Goal: Information Seeking & Learning: Check status

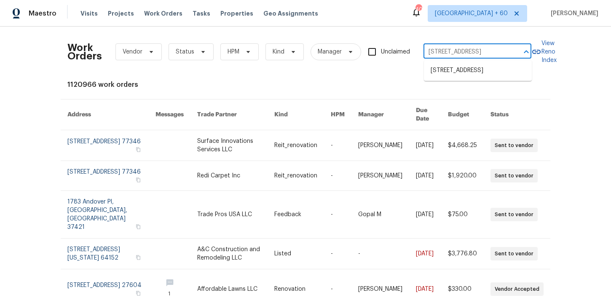
scroll to position [0, 15]
click at [457, 69] on li "15431 105th Dr N, Jupiter, FL 33478" at bounding box center [478, 71] width 108 height 14
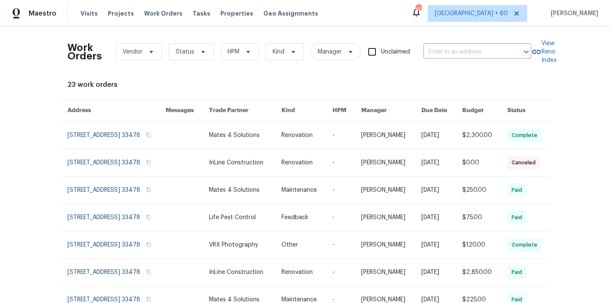
type input "15431 105th Dr N, Jupiter, FL 33478"
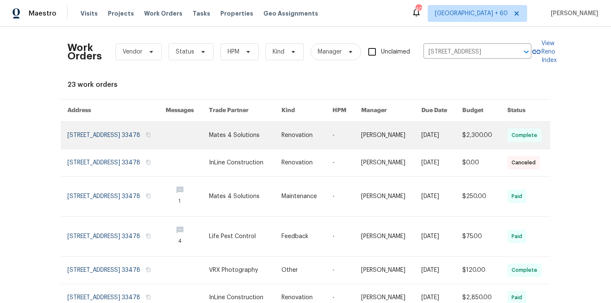
click at [96, 131] on link at bounding box center [116, 135] width 98 height 27
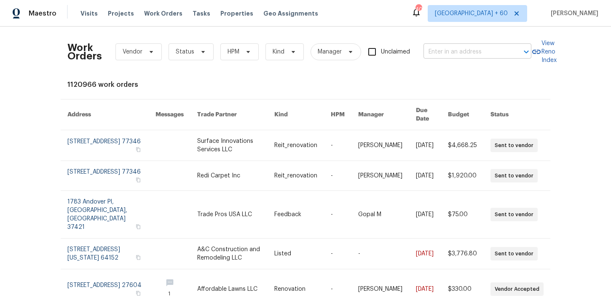
click at [454, 52] on input "text" at bounding box center [465, 51] width 84 height 13
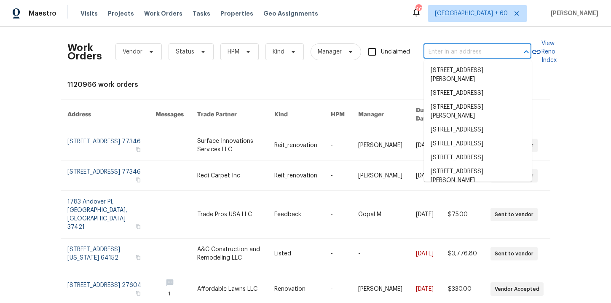
paste input "5006 Brodie Ln Fort Mill, SC 29707"
type input "5006 Brodie Ln Fort Mill, SC 29707"
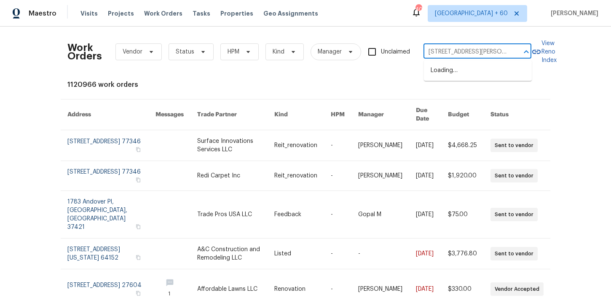
scroll to position [0, 16]
click at [466, 71] on li "5006 Brodie Ln, Fort Mill, SC 29707" at bounding box center [478, 75] width 108 height 23
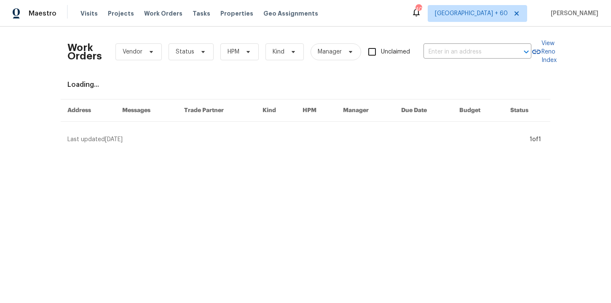
type input "5006 Brodie Ln, Fort Mill, SC 29707"
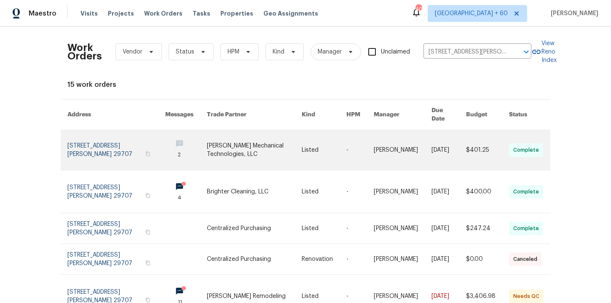
click at [90, 139] on link at bounding box center [116, 150] width 98 height 40
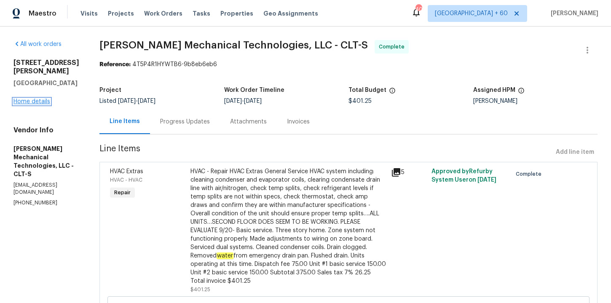
click at [43, 99] on link "Home details" at bounding box center [31, 102] width 37 height 6
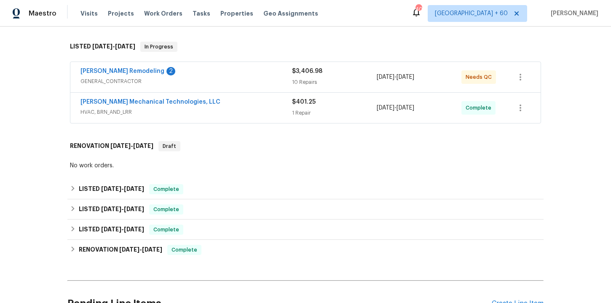
scroll to position [127, 0]
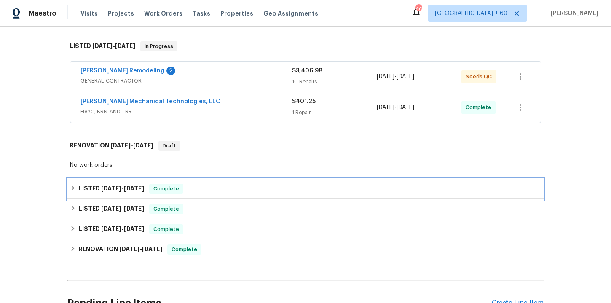
click at [213, 192] on div "LISTED 9/4/25 - 9/13/25 Complete" at bounding box center [305, 189] width 471 height 10
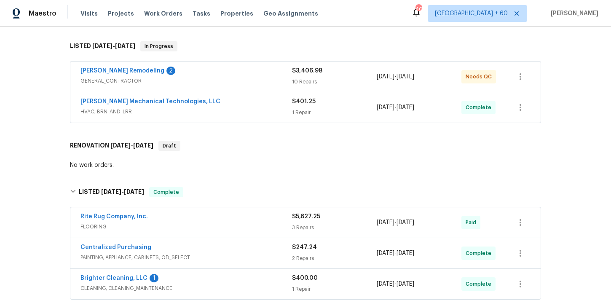
click at [240, 106] on div "Johnson's Mechanical Technologies, LLC" at bounding box center [185, 102] width 211 height 10
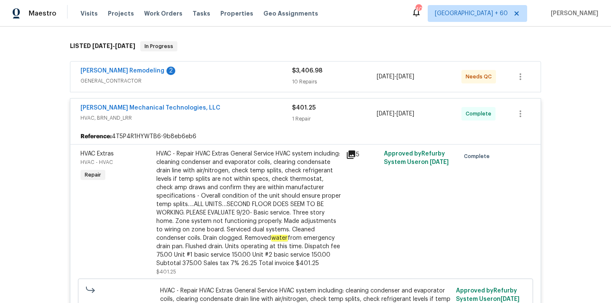
click at [232, 76] on div "Pino Remodeling 2" at bounding box center [185, 72] width 211 height 10
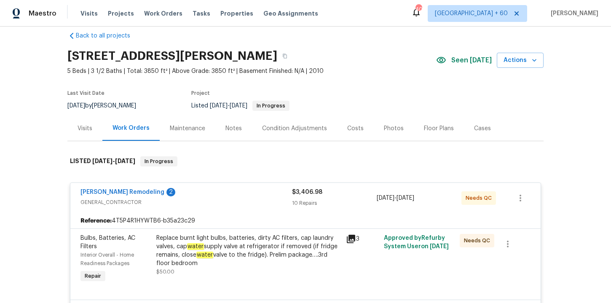
scroll to position [0, 0]
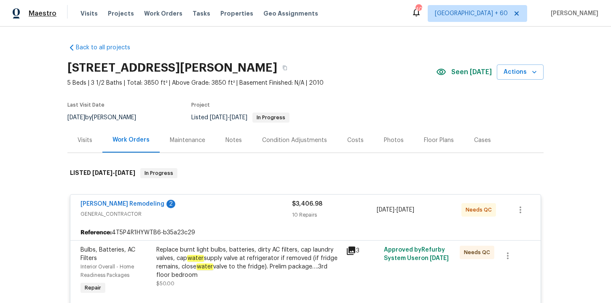
click at [53, 15] on span "Maestro" at bounding box center [43, 13] width 28 height 8
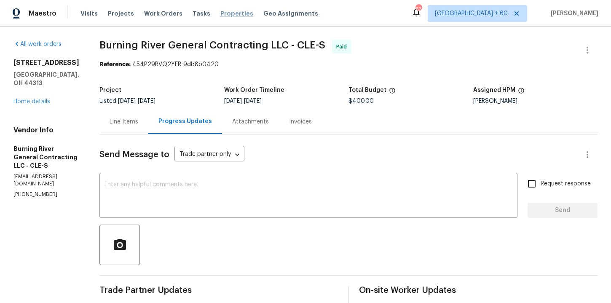
scroll to position [48, 0]
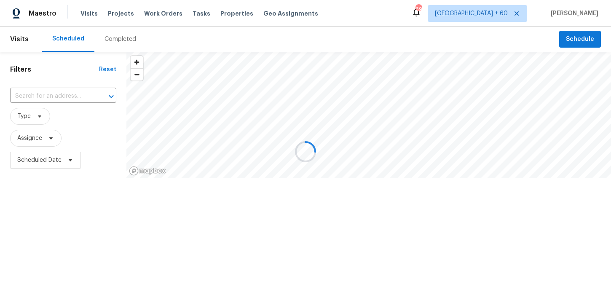
click at [165, 17] on div at bounding box center [305, 151] width 611 height 303
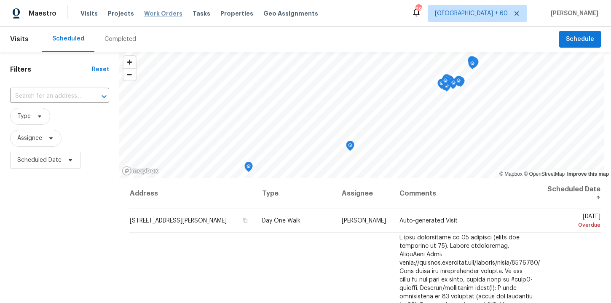
click at [160, 11] on span "Work Orders" at bounding box center [163, 13] width 38 height 8
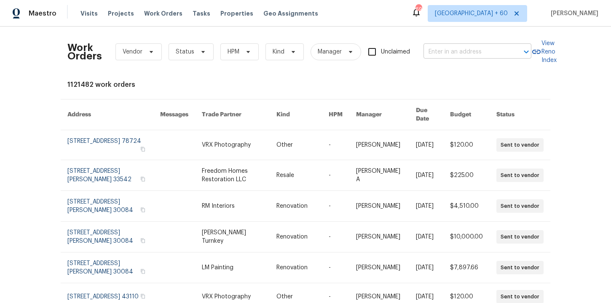
click at [439, 51] on input "text" at bounding box center [465, 51] width 84 height 13
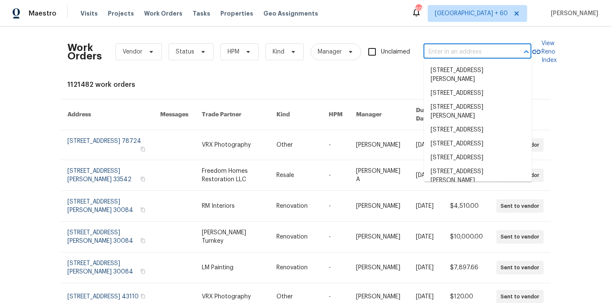
paste input "156 Page Pl Canton, GA 30114"
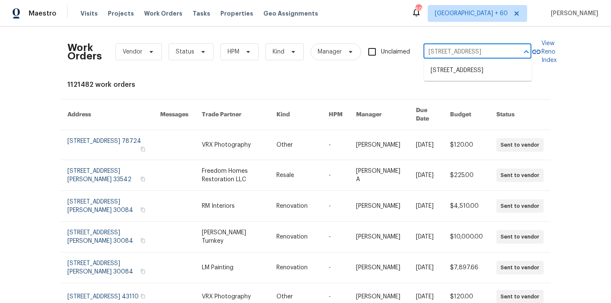
type input "156 Page Pl Canton, GA 30114"
click at [392, 23] on div "Maestro Visits Projects Work Orders Tasks Properties Geo Assignments 692 Tampa …" at bounding box center [305, 13] width 611 height 27
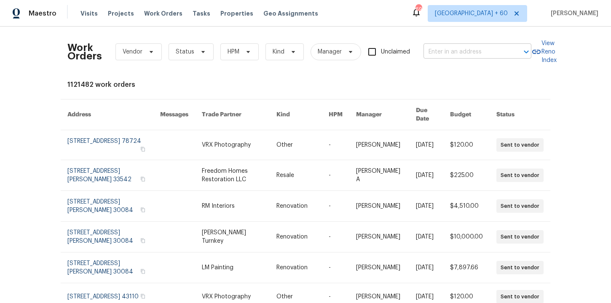
click at [443, 52] on input "text" at bounding box center [465, 51] width 84 height 13
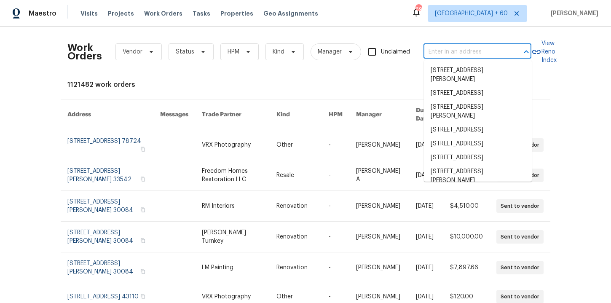
paste input "156 Page Pl Canton, GA 30114"
type input "156 Page Pl Canton, GA 30114"
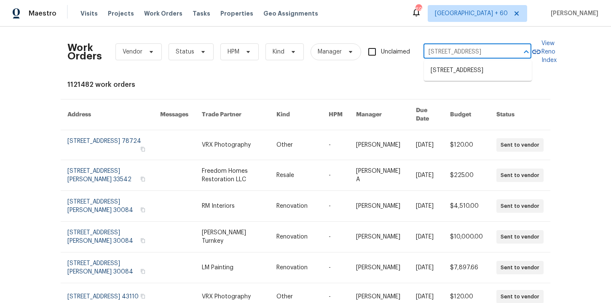
scroll to position [0, 3]
click at [459, 69] on li "156 Page Pl, Canton, GA 30114" at bounding box center [478, 71] width 108 height 14
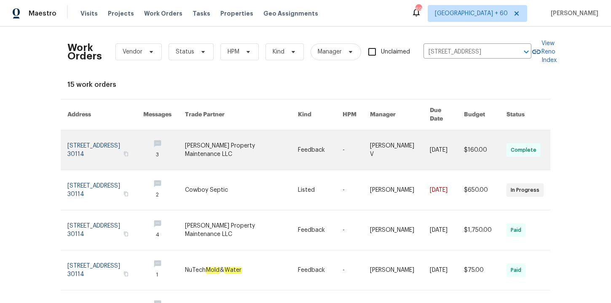
click at [96, 139] on link at bounding box center [105, 150] width 76 height 40
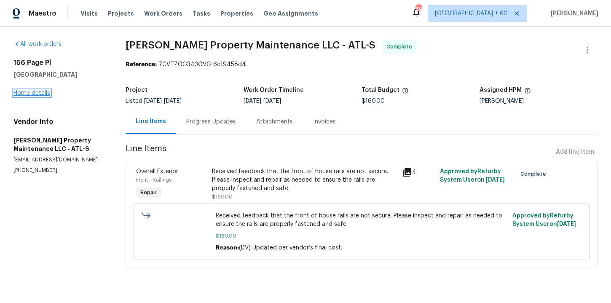
click at [44, 94] on link "Home details" at bounding box center [31, 93] width 37 height 6
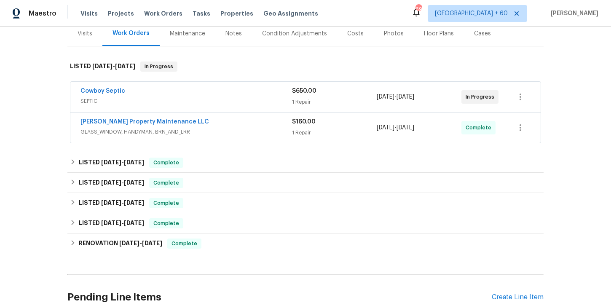
scroll to position [108, 0]
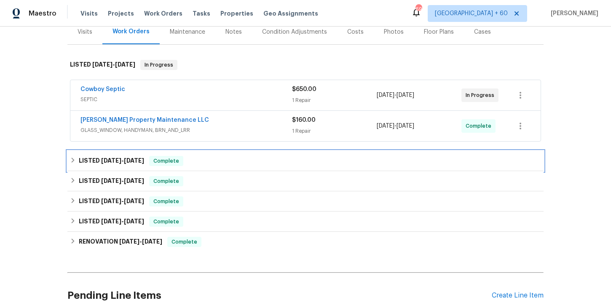
click at [205, 161] on div "LISTED 7/31/25 - 8/18/25 Complete" at bounding box center [305, 161] width 471 height 10
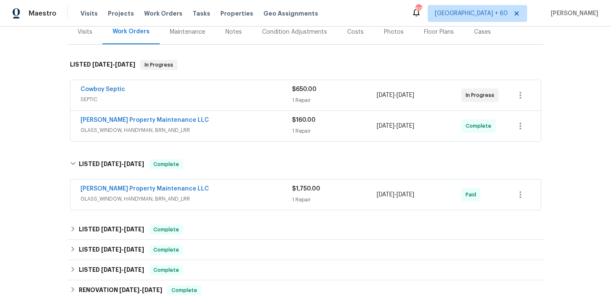
click at [231, 199] on span "GLASS_WINDOW, HANDYMAN, BRN_AND_LRR" at bounding box center [185, 199] width 211 height 8
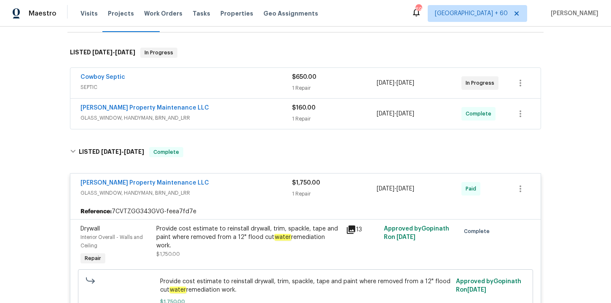
scroll to position [95, 0]
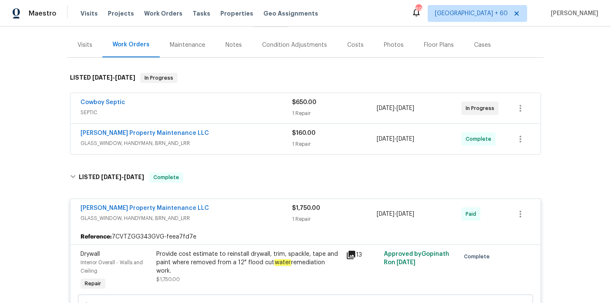
click at [237, 144] on span "GLASS_WINDOW, HANDYMAN, BRN_AND_LRR" at bounding box center [185, 143] width 211 height 8
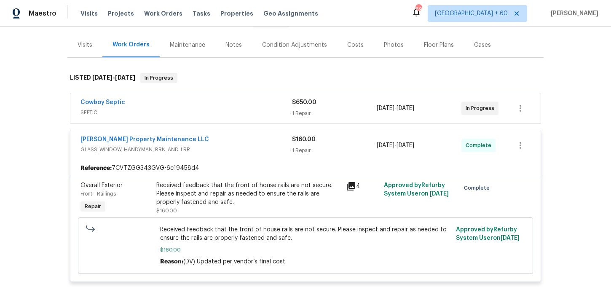
click at [237, 107] on div "Cowboy Septic" at bounding box center [185, 103] width 211 height 10
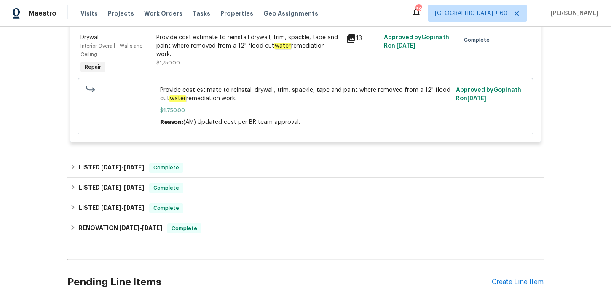
scroll to position [559, 0]
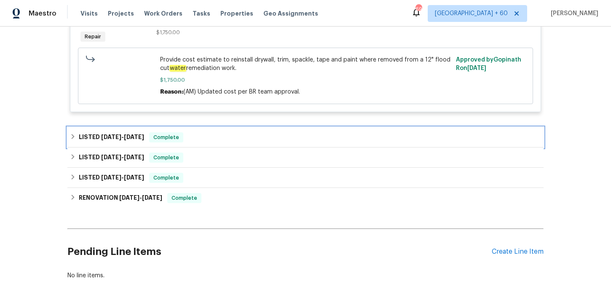
click at [200, 139] on div "LISTED 7/21/25 - 7/31/25 Complete" at bounding box center [305, 137] width 471 height 10
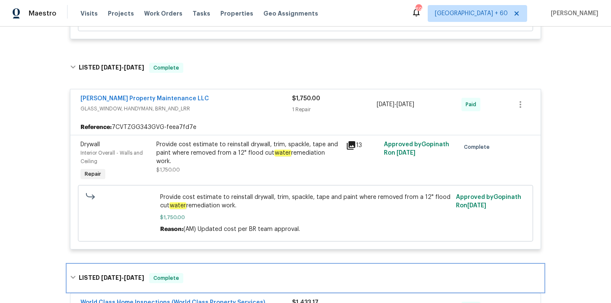
scroll to position [281, 0]
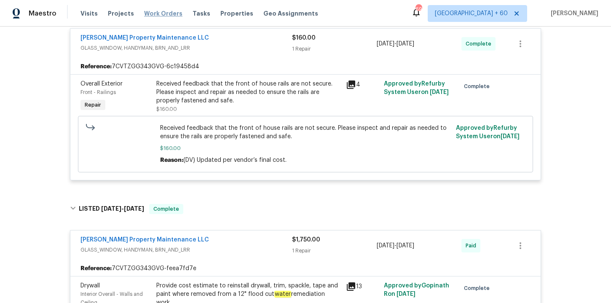
click at [157, 14] on span "Work Orders" at bounding box center [163, 13] width 38 height 8
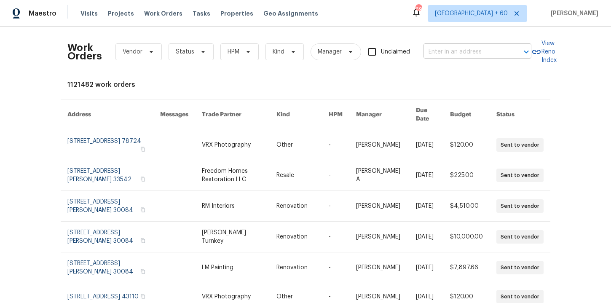
click at [446, 53] on input "text" at bounding box center [465, 51] width 84 height 13
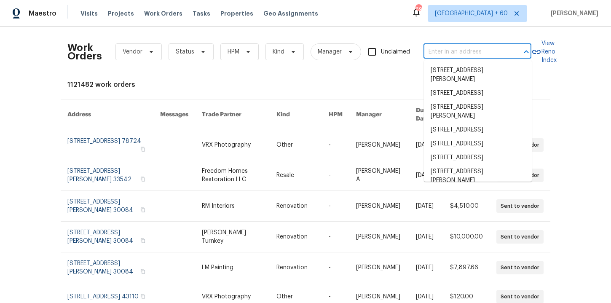
paste input "2241 SE Manor Ave Port Saint Lucie, FL 34952"
type input "2241 SE Manor Ave Port Saint Lucie, FL 34952"
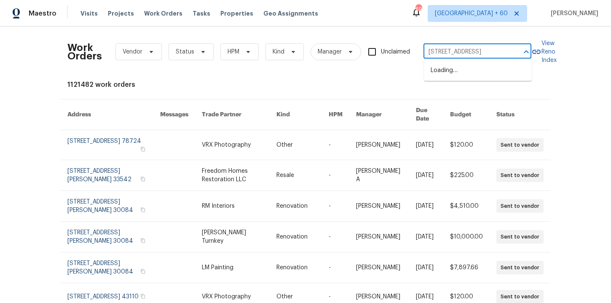
scroll to position [0, 46]
click at [460, 77] on li "2241 SE Manor Ave, Port Saint Lucie, FL 34952" at bounding box center [478, 71] width 108 height 14
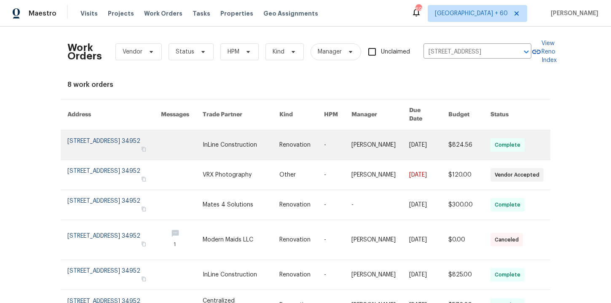
click at [113, 145] on link at bounding box center [113, 144] width 93 height 29
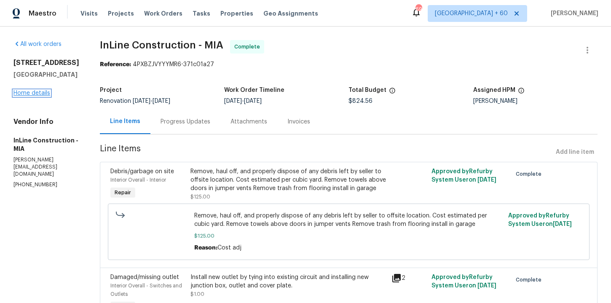
click at [40, 96] on link "Home details" at bounding box center [31, 93] width 37 height 6
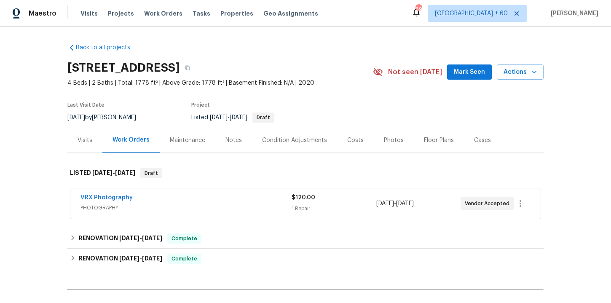
scroll to position [74, 0]
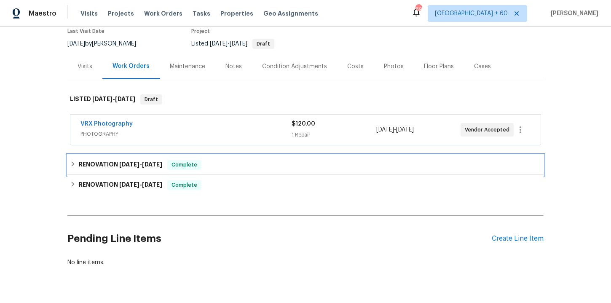
click at [226, 162] on div "RENOVATION 9/19/25 - 9/22/25 Complete" at bounding box center [305, 165] width 471 height 10
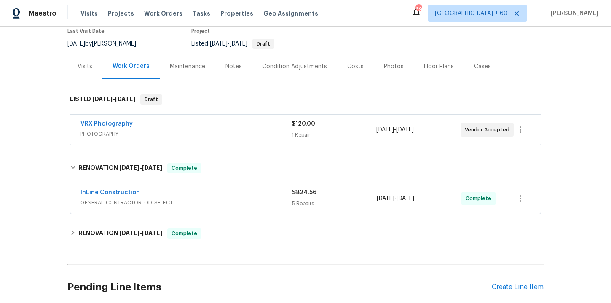
click at [243, 200] on span "GENERAL_CONTRACTOR, OD_SELECT" at bounding box center [185, 202] width 211 height 8
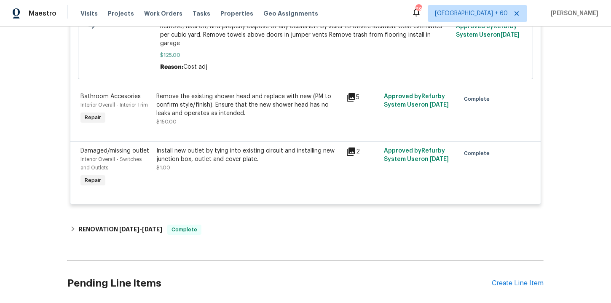
scroll to position [580, 0]
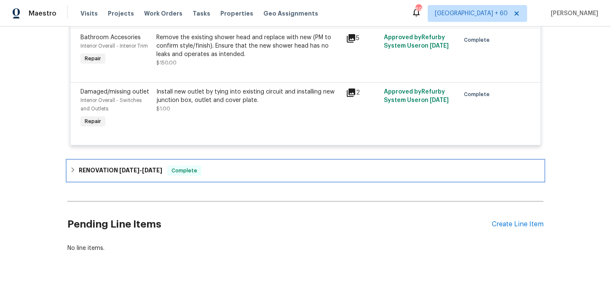
click at [230, 165] on div "RENOVATION 9/10/25 - 9/16/25 Complete" at bounding box center [305, 170] width 471 height 10
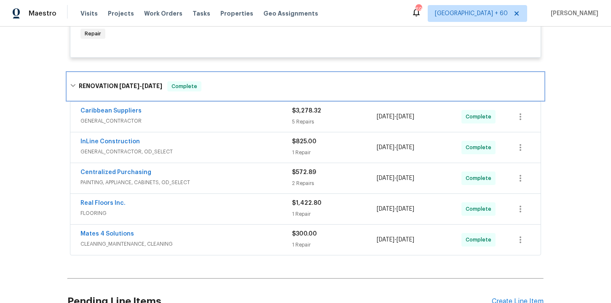
scroll to position [705, 0]
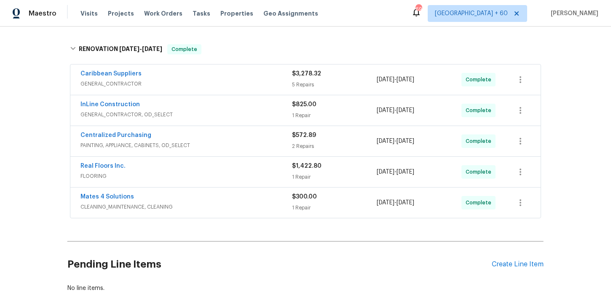
click at [244, 194] on div "Mates 4 Solutions" at bounding box center [185, 197] width 211 height 10
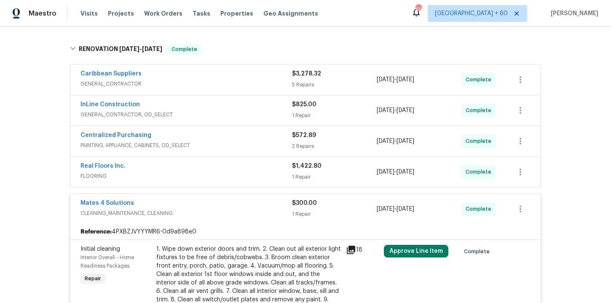
click at [235, 172] on span "FLOORING" at bounding box center [185, 176] width 211 height 8
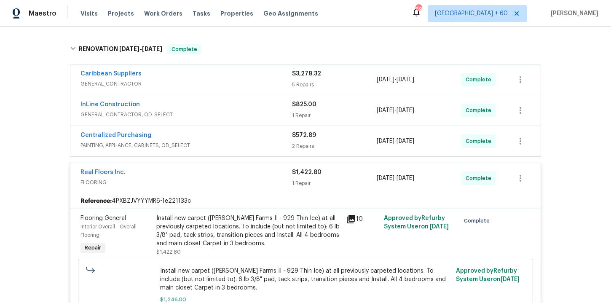
click at [238, 141] on span "PAINTING, APPLIANCE, CABINETS, OD_SELECT" at bounding box center [185, 145] width 211 height 8
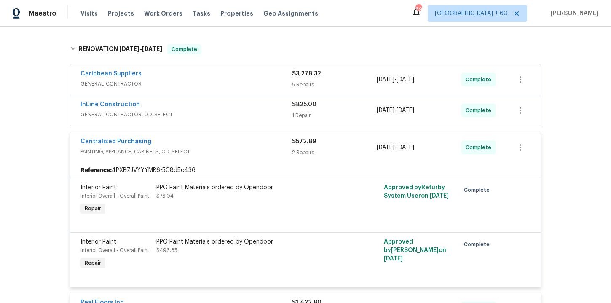
click at [252, 101] on div "InLine Construction" at bounding box center [185, 105] width 211 height 10
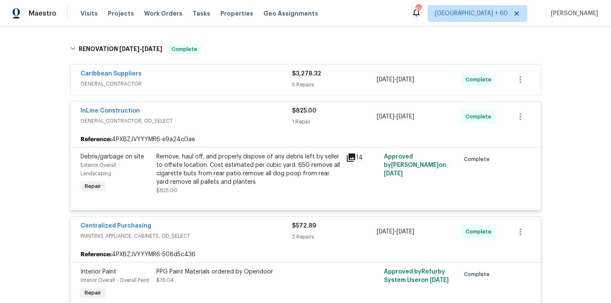
click at [247, 72] on div "Caribbean Suppliers" at bounding box center [185, 74] width 211 height 10
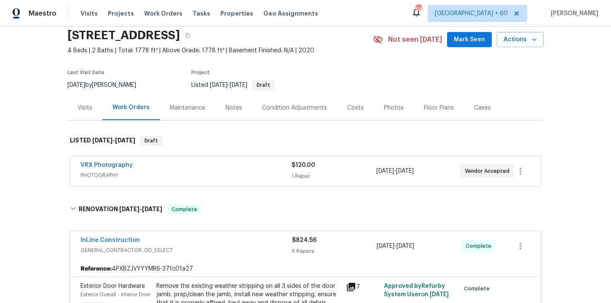
scroll to position [0, 0]
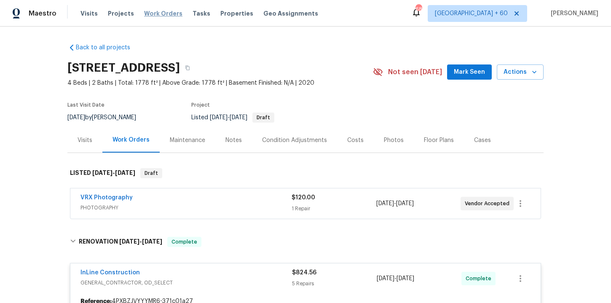
click at [163, 13] on span "Work Orders" at bounding box center [163, 13] width 38 height 8
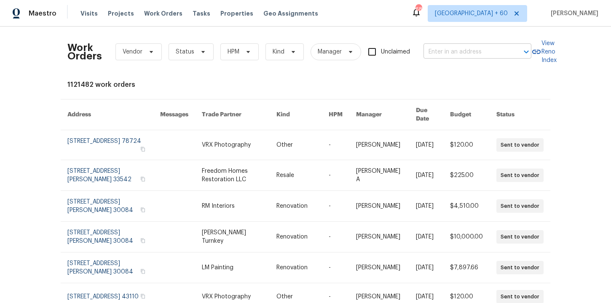
click at [447, 49] on input "text" at bounding box center [465, 51] width 84 height 13
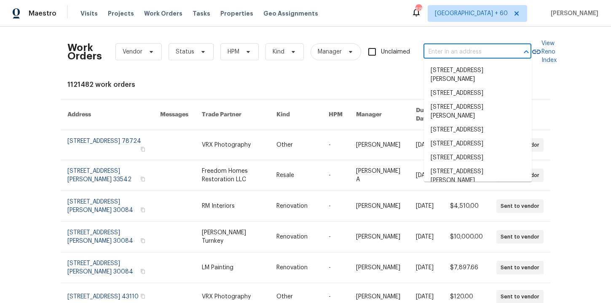
paste input "2241 SE Manor Ave Port Saint Lucie, FL 34952"
type input "2241 SE Manor Ave Port Saint Lucie, FL 34952"
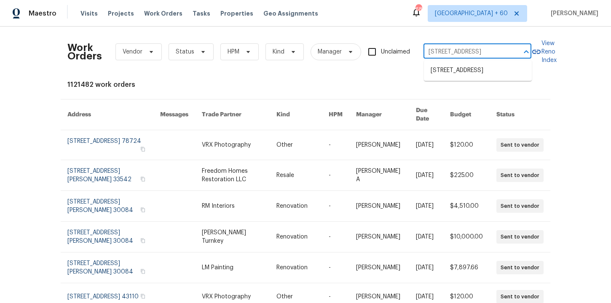
scroll to position [0, 46]
click at [464, 72] on li "2241 SE Manor Ave, Port Saint Lucie, FL 34952" at bounding box center [478, 71] width 108 height 14
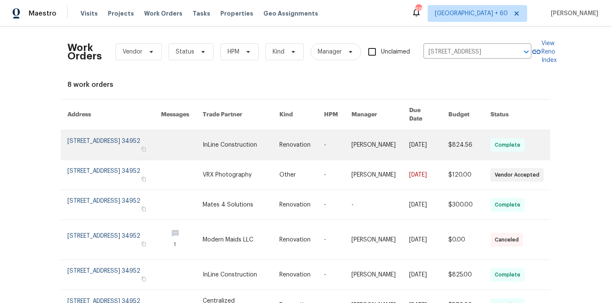
click at [107, 137] on link at bounding box center [113, 144] width 93 height 29
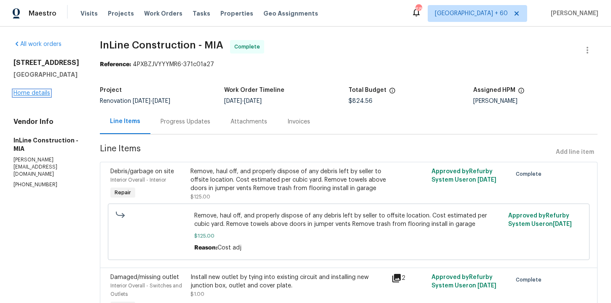
click at [46, 96] on link "Home details" at bounding box center [31, 93] width 37 height 6
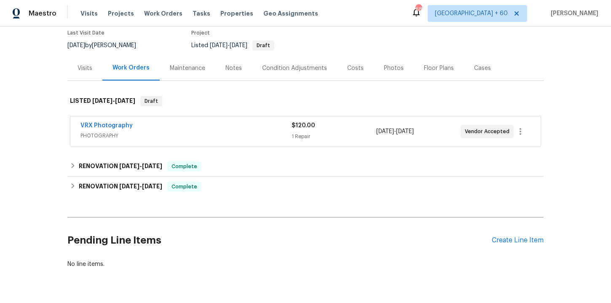
scroll to position [77, 0]
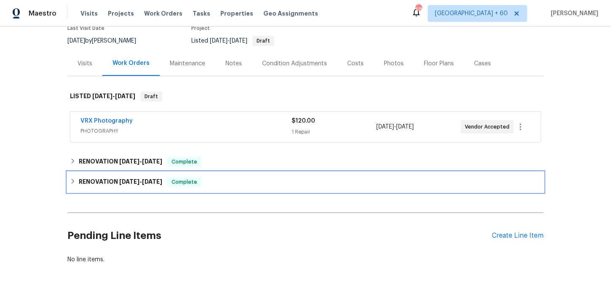
click at [225, 184] on div "RENOVATION 9/10/25 - 9/16/25 Complete" at bounding box center [305, 182] width 471 height 10
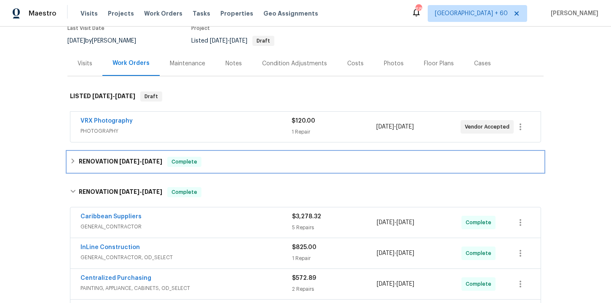
click at [221, 163] on div "RENOVATION 9/19/25 - 9/22/25 Complete" at bounding box center [305, 162] width 471 height 10
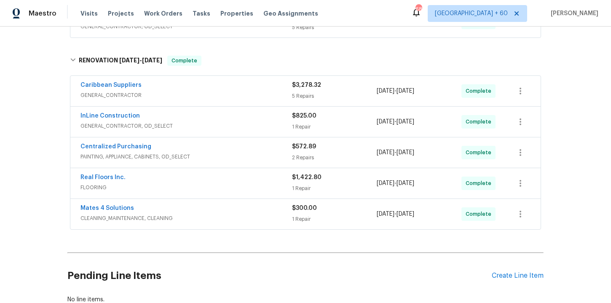
scroll to position [295, 0]
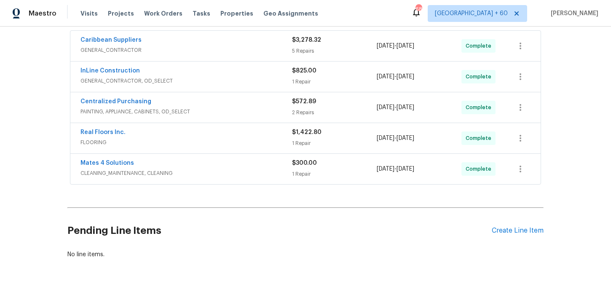
click at [227, 171] on span "CLEANING_MAINTENANCE, CLEANING" at bounding box center [185, 173] width 211 height 8
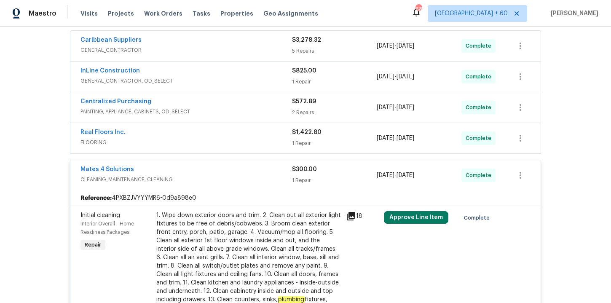
click at [212, 139] on span "FLOORING" at bounding box center [185, 142] width 211 height 8
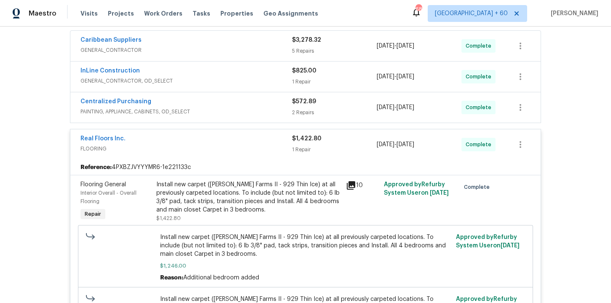
click at [230, 109] on span "PAINTING, APPLIANCE, CABINETS, OD_SELECT" at bounding box center [185, 111] width 211 height 8
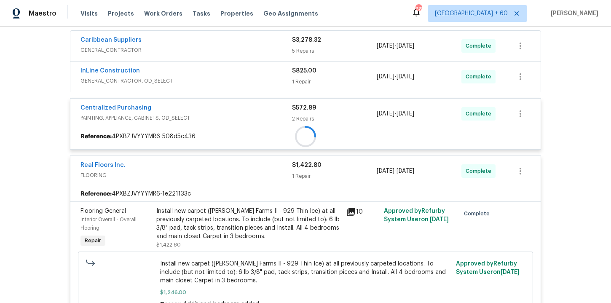
scroll to position [264, 0]
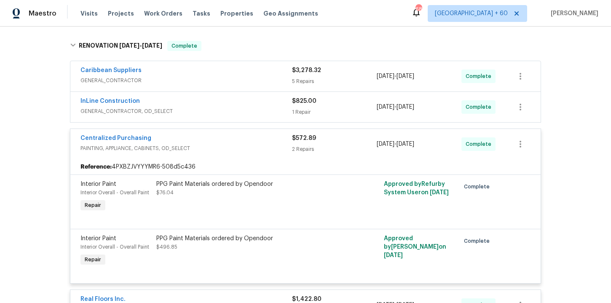
click at [235, 113] on span "GENERAL_CONTRACTOR, OD_SELECT" at bounding box center [185, 111] width 211 height 8
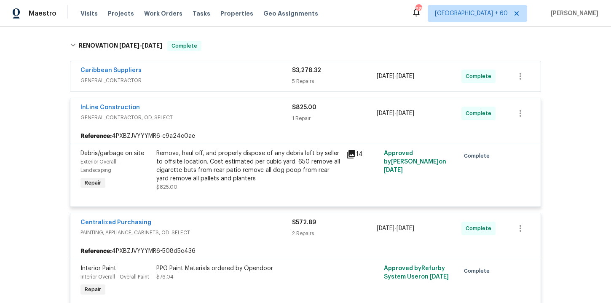
click at [228, 77] on span "GENERAL_CONTRACTOR" at bounding box center [185, 80] width 211 height 8
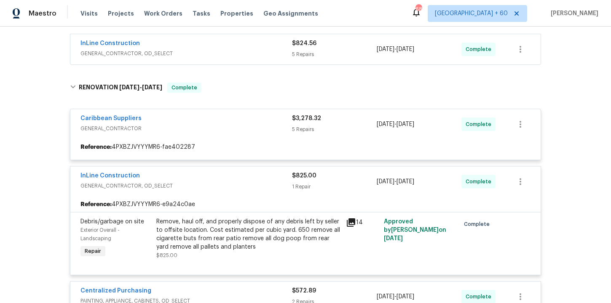
scroll to position [169, 0]
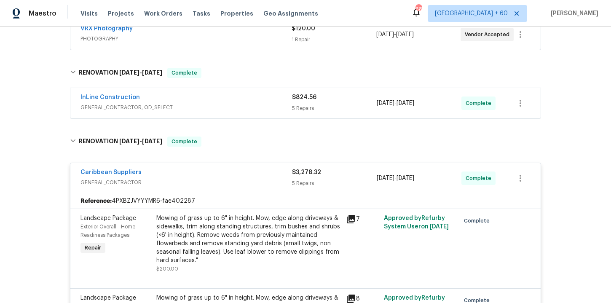
click at [236, 105] on span "GENERAL_CONTRACTOR, OD_SELECT" at bounding box center [185, 107] width 211 height 8
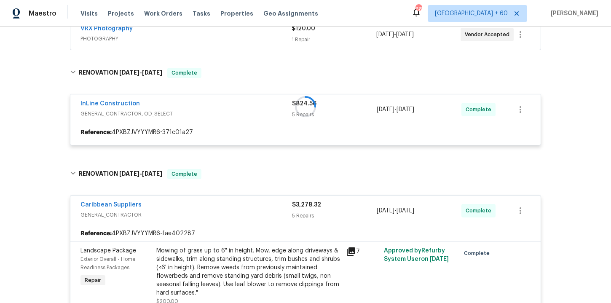
scroll to position [115, 0]
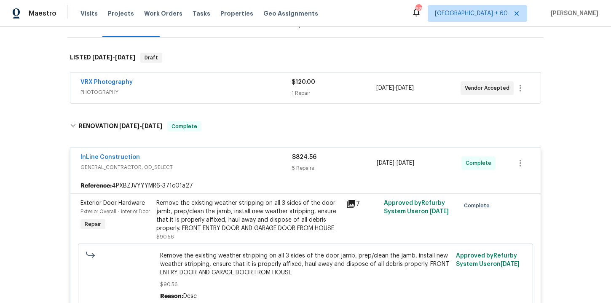
click at [230, 90] on span "PHOTOGRAPHY" at bounding box center [185, 92] width 211 height 8
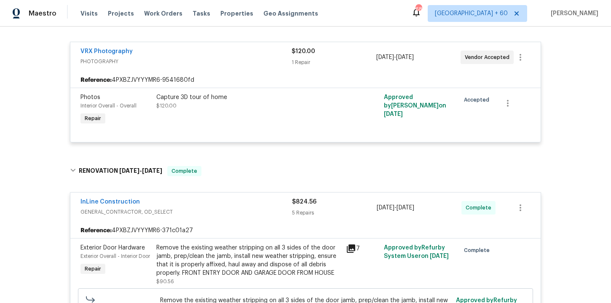
scroll to position [163, 0]
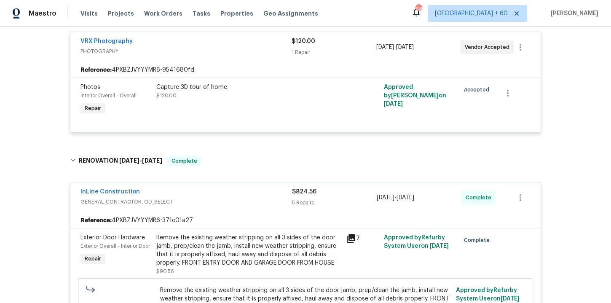
click at [254, 102] on div "Capture 3D tour of home $120.00" at bounding box center [248, 99] width 189 height 39
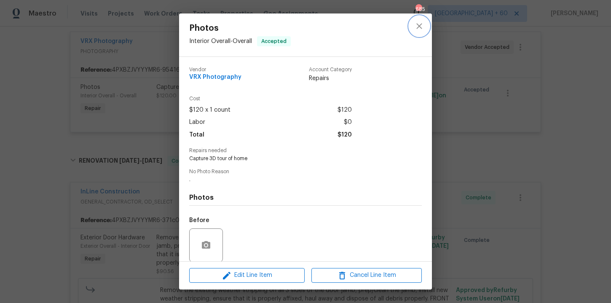
click at [423, 24] on icon "close" at bounding box center [419, 26] width 10 height 10
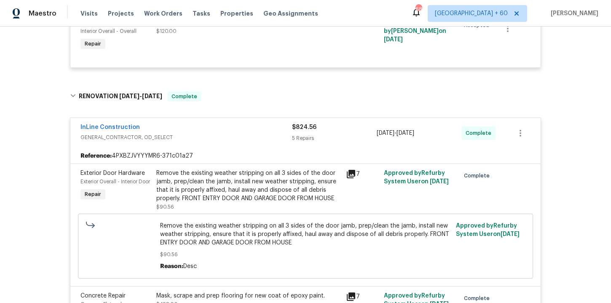
scroll to position [227, 0]
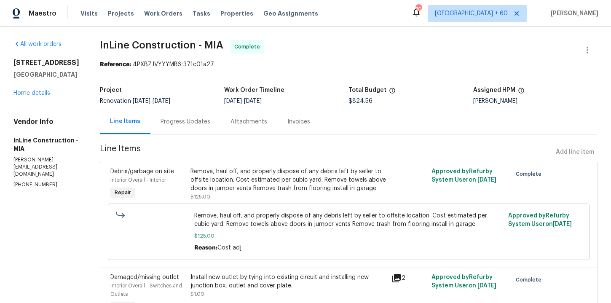
click at [199, 122] on div "Progress Updates" at bounding box center [185, 121] width 50 height 8
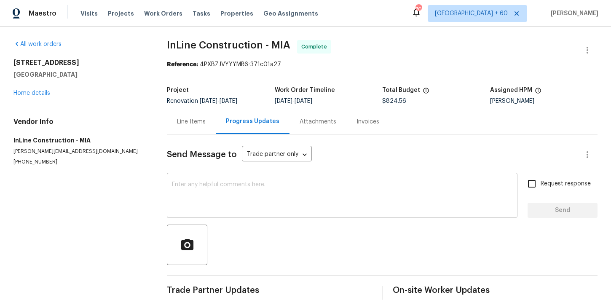
scroll to position [10, 0]
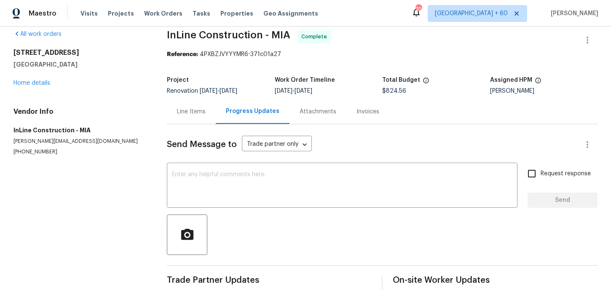
click at [362, 111] on div "Invoices" at bounding box center [367, 111] width 23 height 8
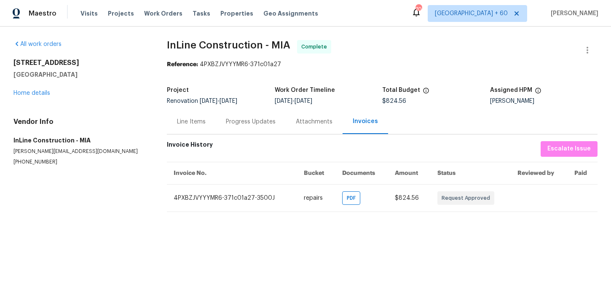
click at [195, 123] on div "Line Items" at bounding box center [191, 121] width 29 height 8
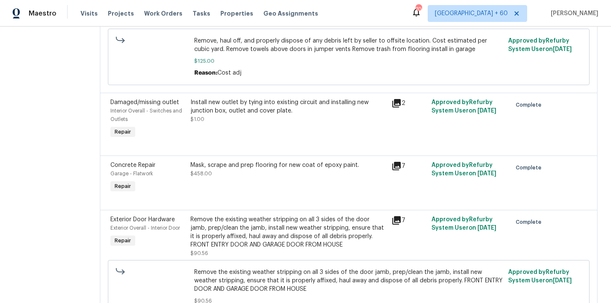
scroll to position [284, 0]
